Goal: Information Seeking & Learning: Learn about a topic

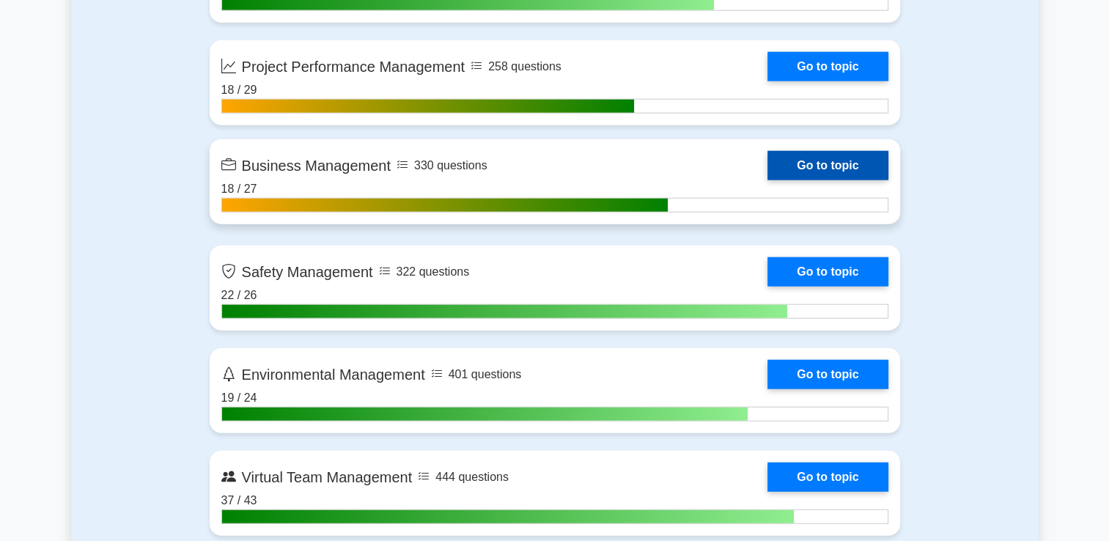
scroll to position [3517, 0]
click at [800, 163] on link "Go to topic" at bounding box center [827, 165] width 120 height 29
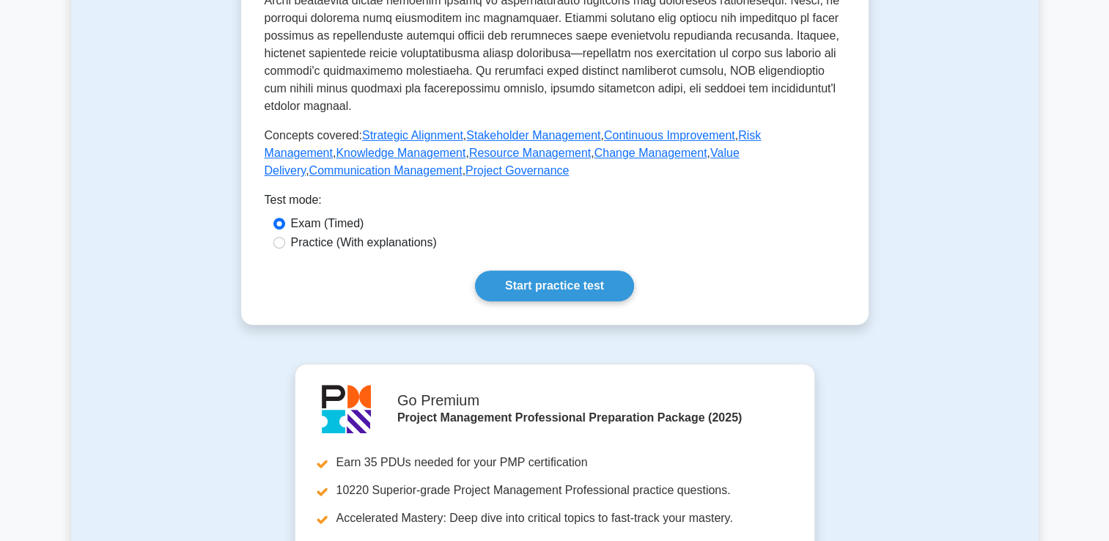
scroll to position [586, 0]
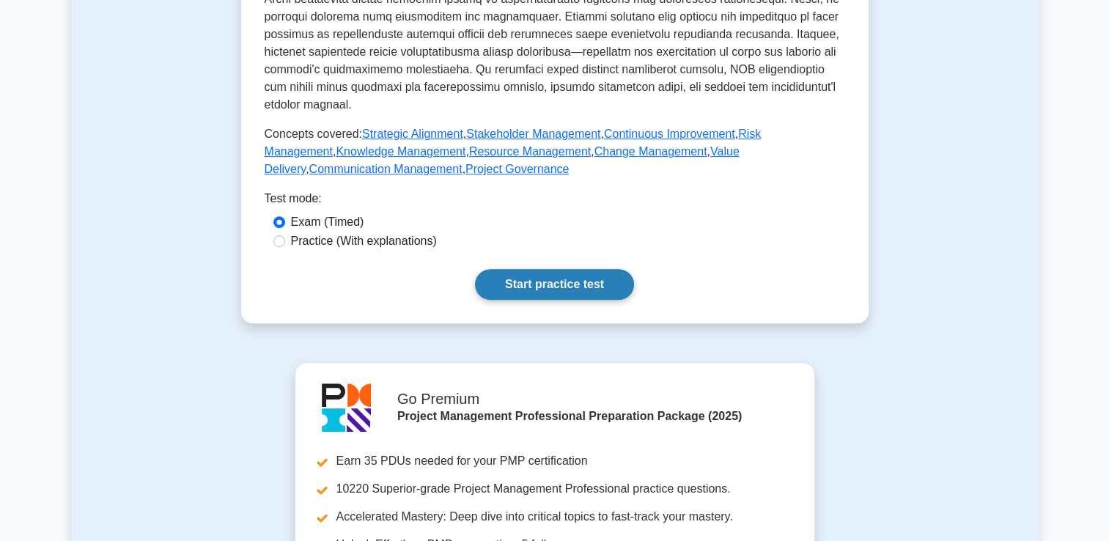
click at [585, 269] on link "Start practice test" at bounding box center [554, 284] width 159 height 31
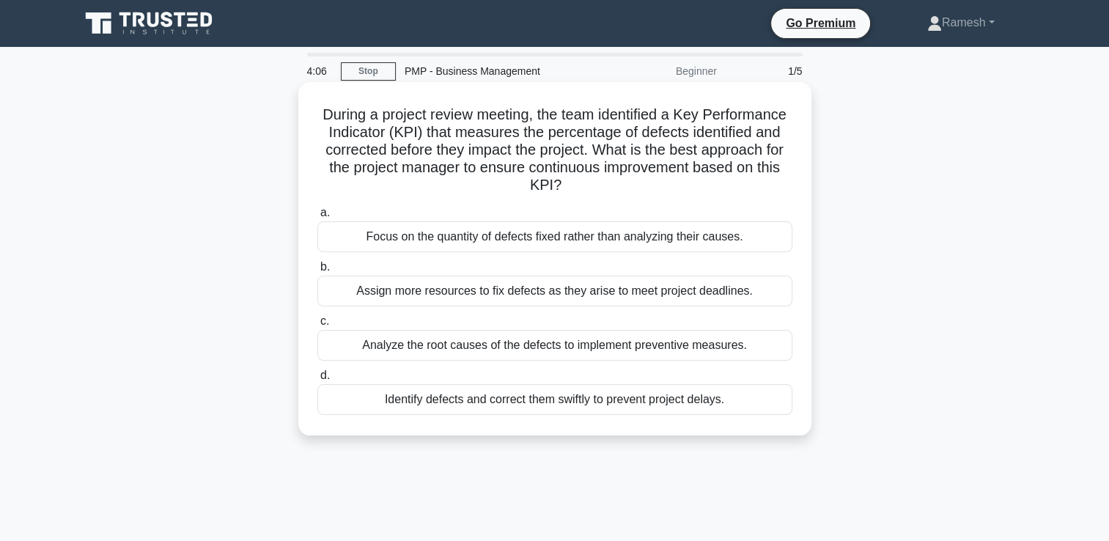
click at [738, 350] on div "Analyze the root causes of the defects to implement preventive measures." at bounding box center [554, 345] width 475 height 31
click at [317, 326] on input "c. Analyze the root causes of the defects to implement preventive measures." at bounding box center [317, 322] width 0 height 10
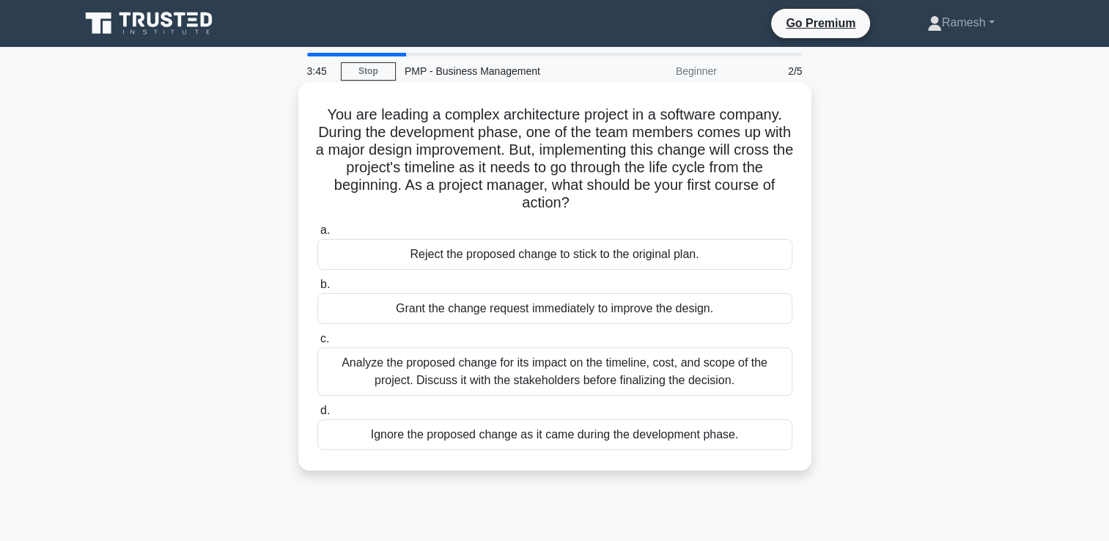
click at [752, 369] on div "Analyze the proposed change for its impact on the timeline, cost, and scope of …" at bounding box center [554, 371] width 475 height 48
click at [317, 344] on input "c. Analyze the proposed change for its impact on the timeline, cost, and scope …" at bounding box center [317, 339] width 0 height 10
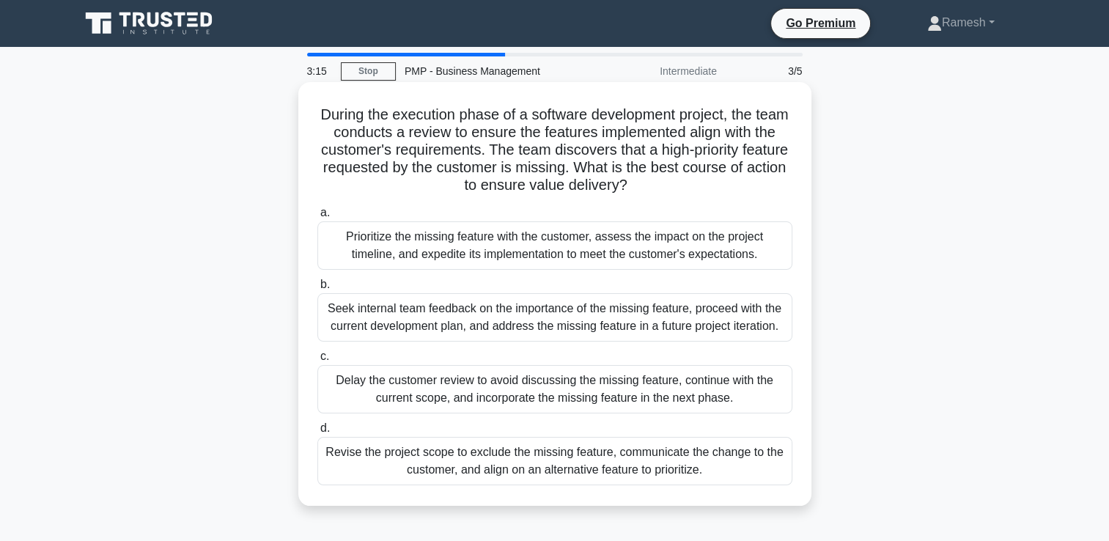
click at [649, 251] on div "Prioritize the missing feature with the customer, assess the impact on the proj…" at bounding box center [554, 245] width 475 height 48
click at [317, 218] on input "a. Prioritize the missing feature with the customer, assess the impact on the p…" at bounding box center [317, 213] width 0 height 10
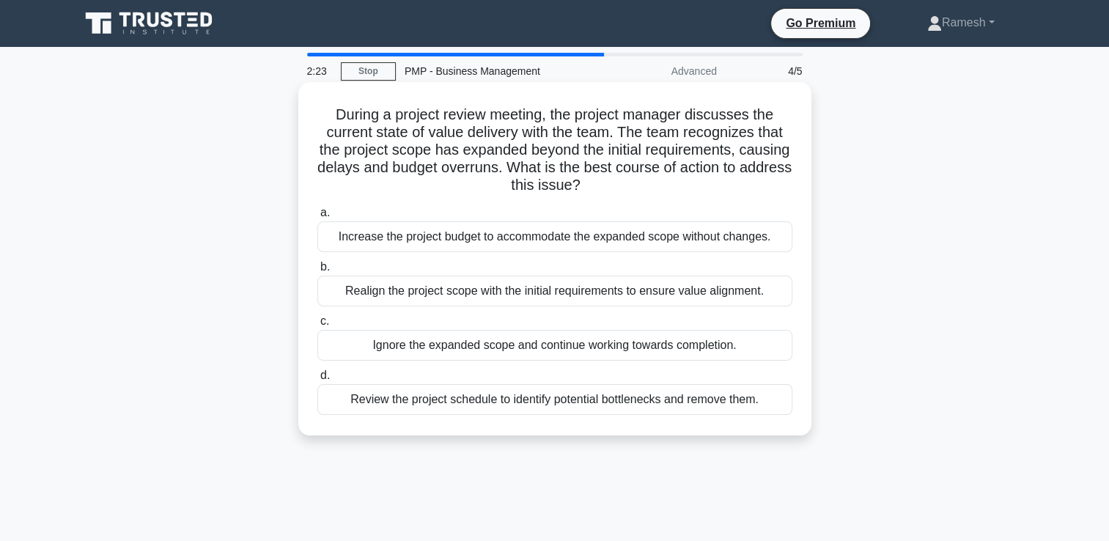
click at [621, 297] on div "Realign the project scope with the initial requirements to ensure value alignme…" at bounding box center [554, 290] width 475 height 31
click at [317, 272] on input "b. Realign the project scope with the initial requirements to ensure value alig…" at bounding box center [317, 267] width 0 height 10
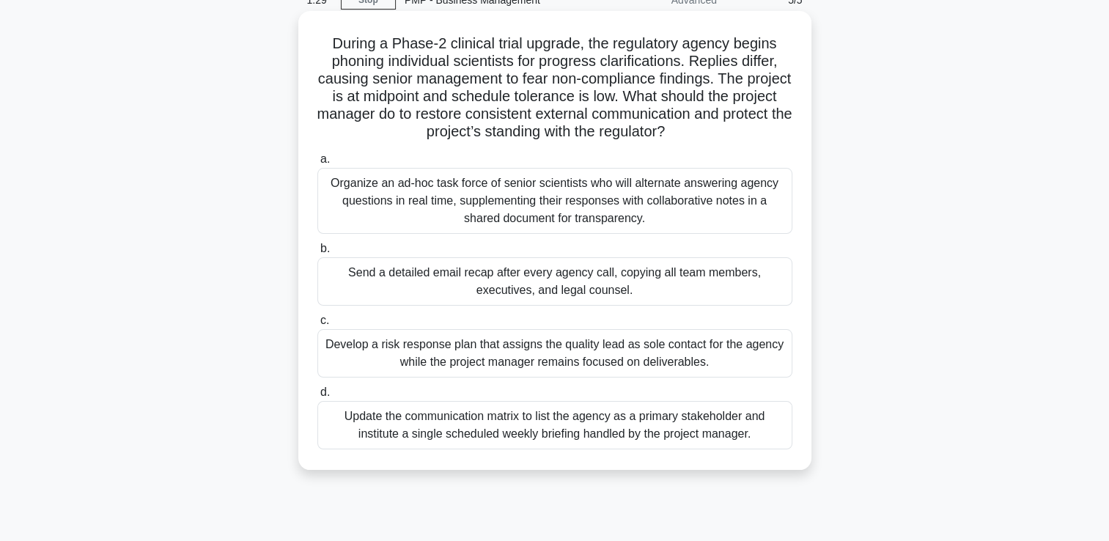
scroll to position [73, 0]
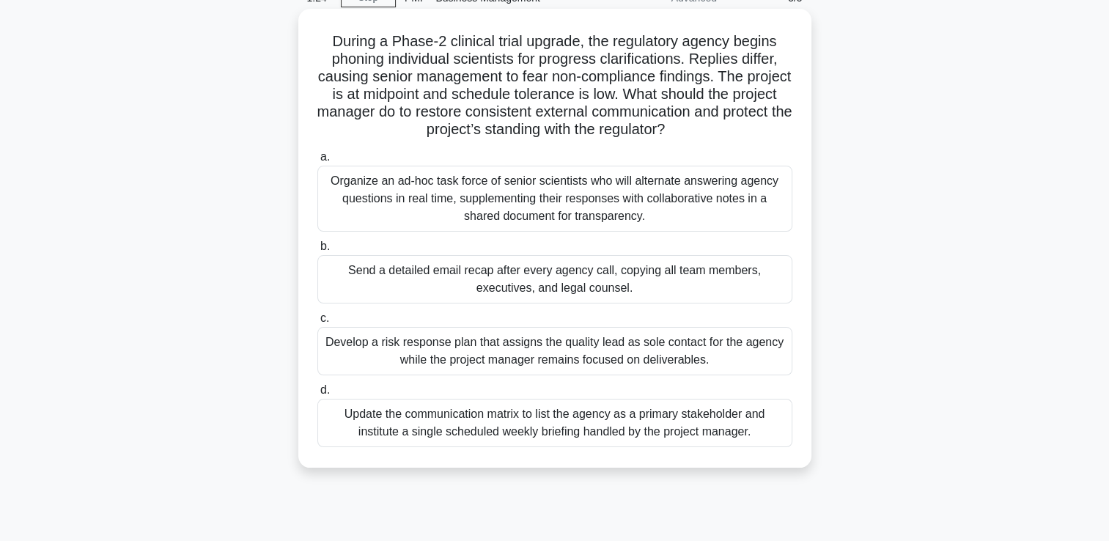
click at [629, 199] on div "Organize an ad-hoc task force of senior scientists who will alternate answering…" at bounding box center [554, 199] width 475 height 66
click at [317, 162] on input "a. Organize an ad-hoc task force of senior scientists who will alternate answer…" at bounding box center [317, 157] width 0 height 10
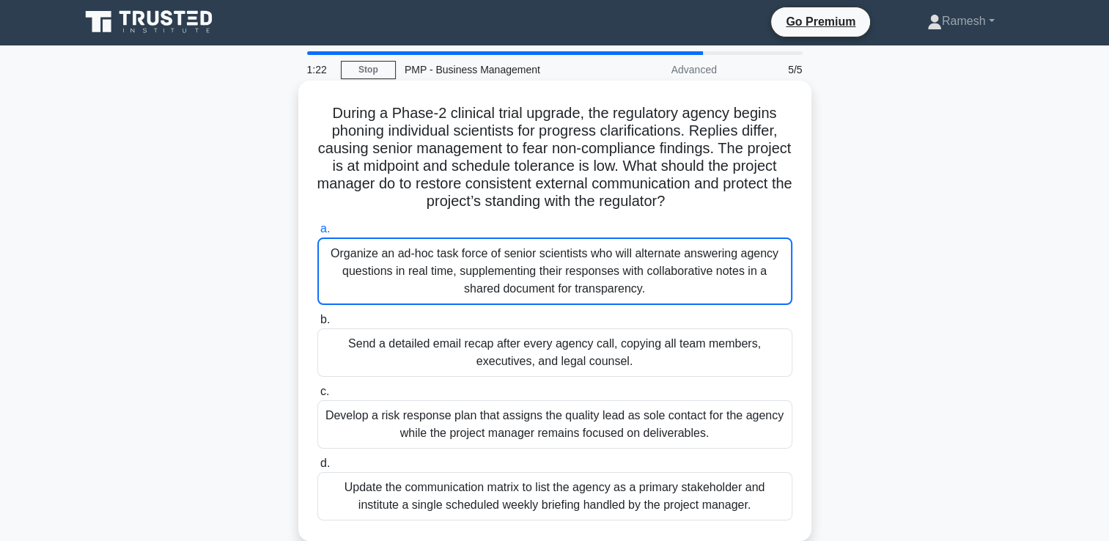
scroll to position [0, 0]
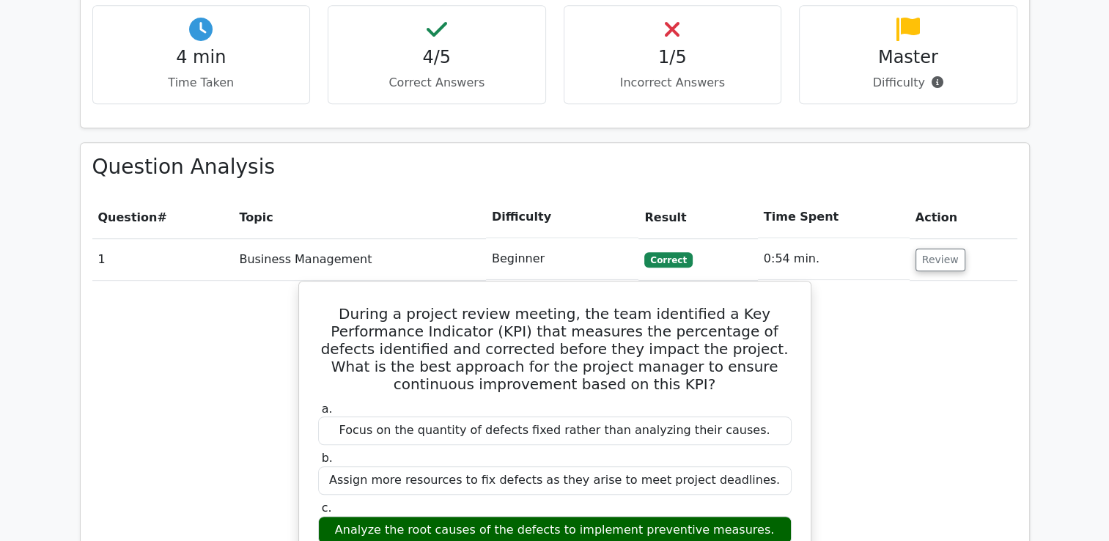
scroll to position [952, 0]
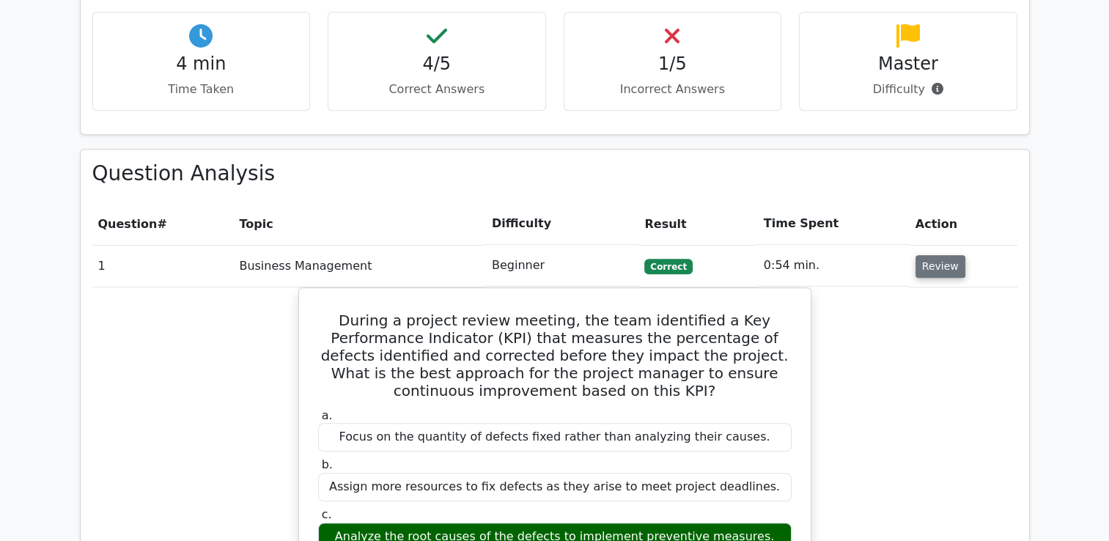
click at [929, 255] on button "Review" at bounding box center [940, 266] width 50 height 23
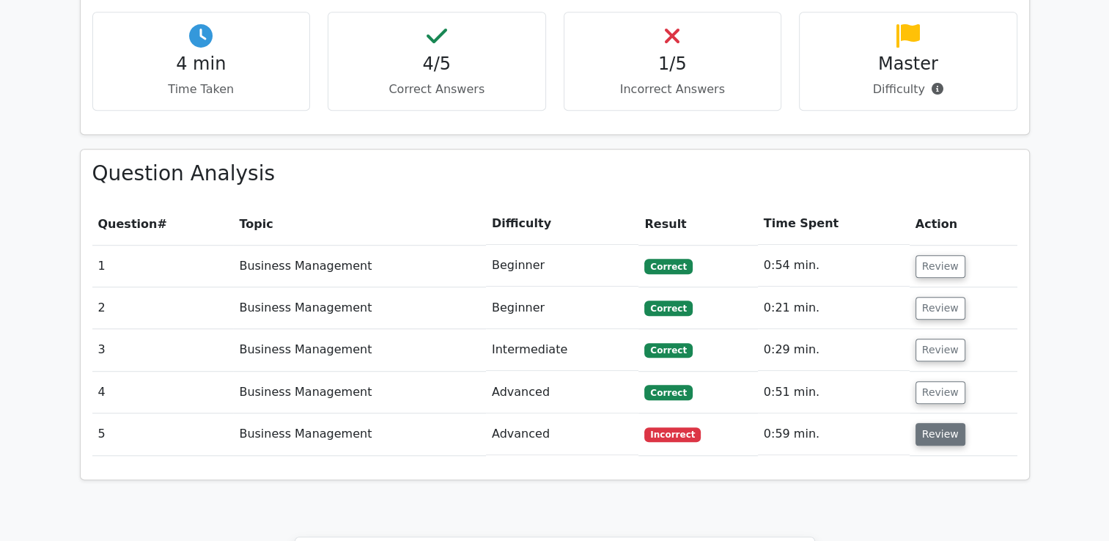
click at [929, 423] on button "Review" at bounding box center [940, 434] width 50 height 23
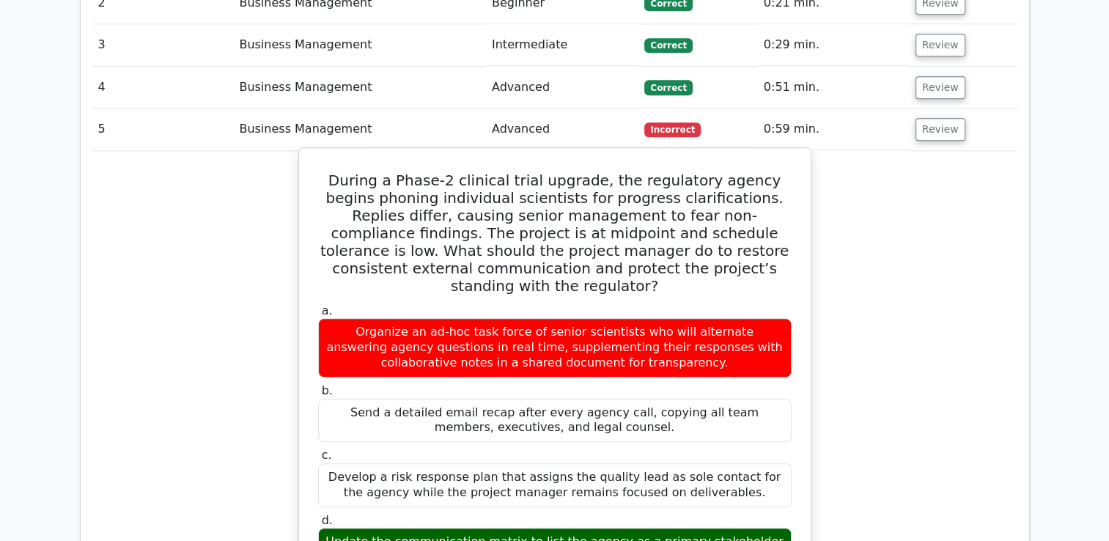
scroll to position [1246, 0]
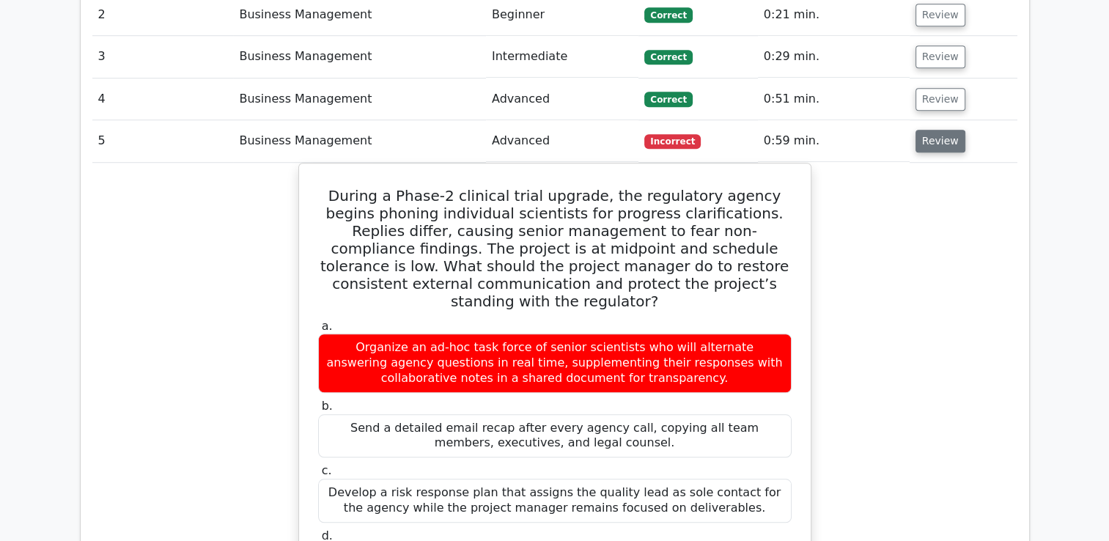
click at [935, 130] on button "Review" at bounding box center [940, 141] width 50 height 23
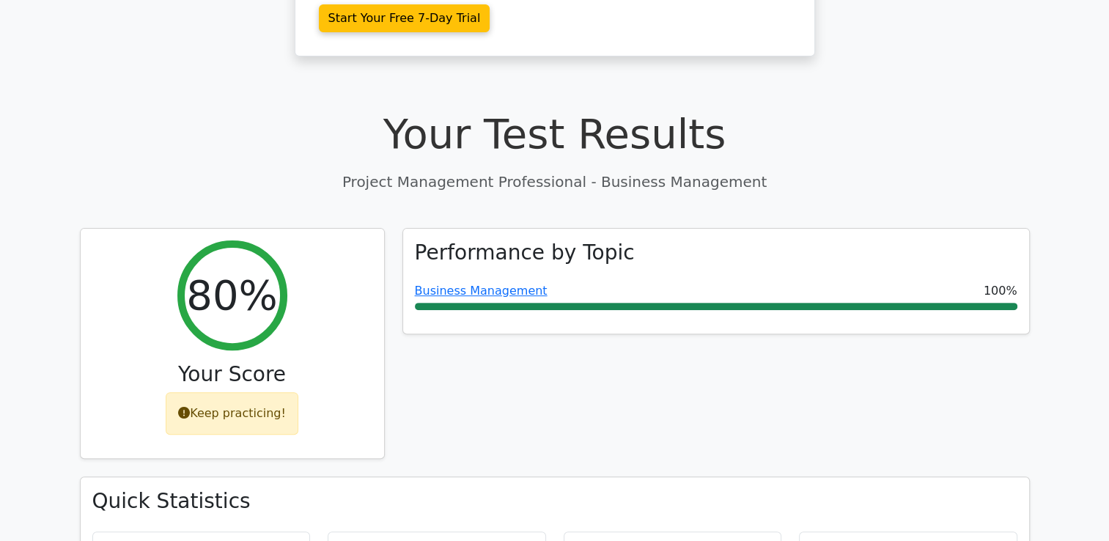
scroll to position [423, 0]
